Goal: Check status: Check status

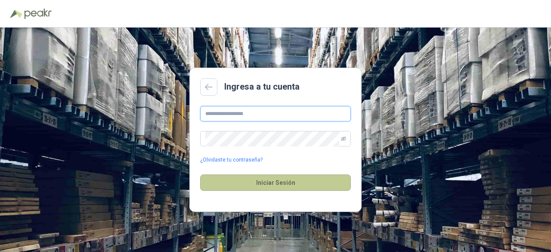
type input "**********"
click at [254, 179] on button "Iniciar Sesión" at bounding box center [275, 182] width 151 height 16
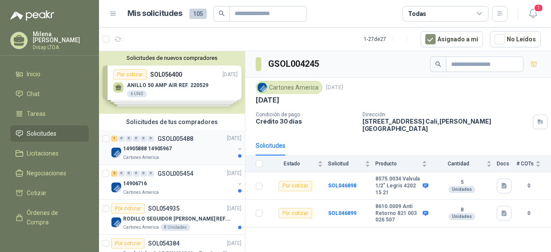
click at [176, 146] on div "14905888 14905967" at bounding box center [178, 149] width 111 height 10
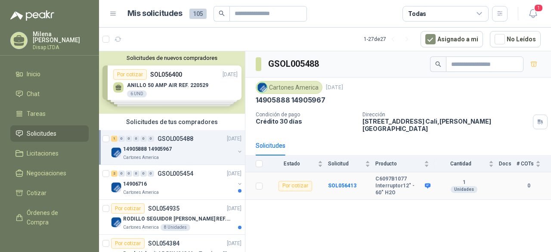
click at [379, 181] on b "C6097B1077 Interruptor12" - 60" H2O" at bounding box center [398, 186] width 47 height 20
click at [345, 174] on td "SOL056413" at bounding box center [351, 186] width 47 height 28
click at [343, 182] on b "SOL056413" at bounding box center [342, 185] width 28 height 6
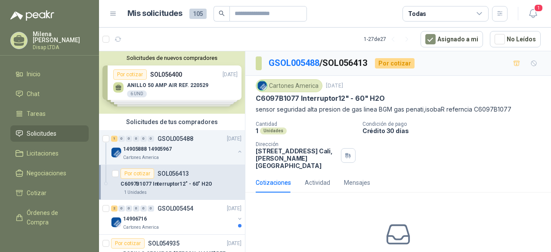
scroll to position [43, 0]
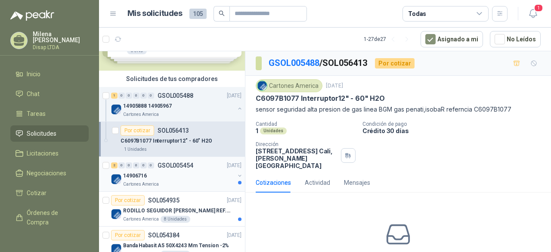
click at [184, 165] on p "GSOL005454" at bounding box center [176, 165] width 36 height 6
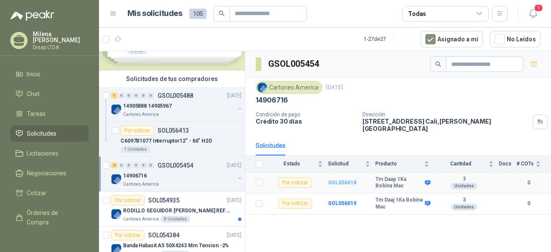
click at [341, 179] on b "SOL056018" at bounding box center [342, 182] width 28 height 6
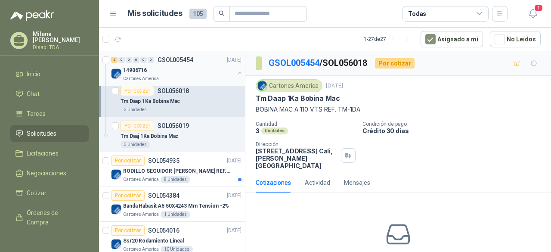
scroll to position [172, 0]
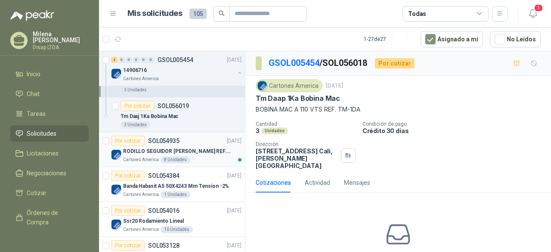
click at [204, 158] on div "Cartones America 8 Unidades" at bounding box center [182, 159] width 118 height 7
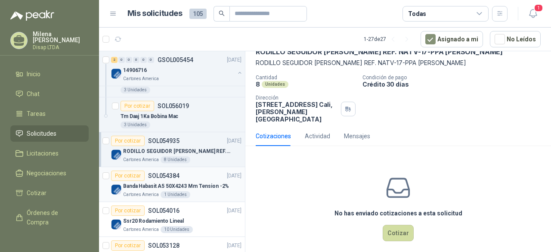
scroll to position [215, 0]
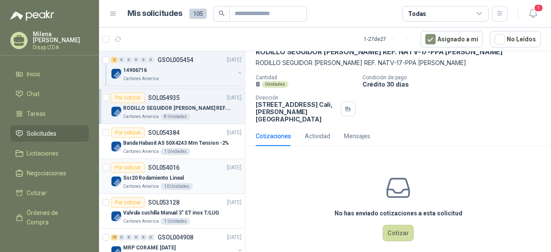
click at [191, 176] on div "Ssr20 Rodamiento Lineal" at bounding box center [182, 178] width 118 height 10
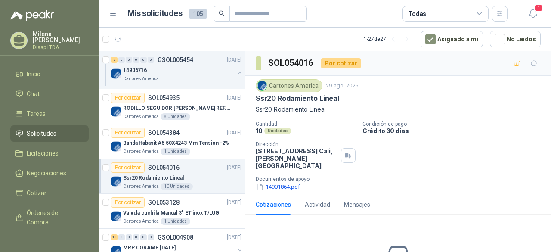
scroll to position [44, 0]
